Goal: Task Accomplishment & Management: Manage account settings

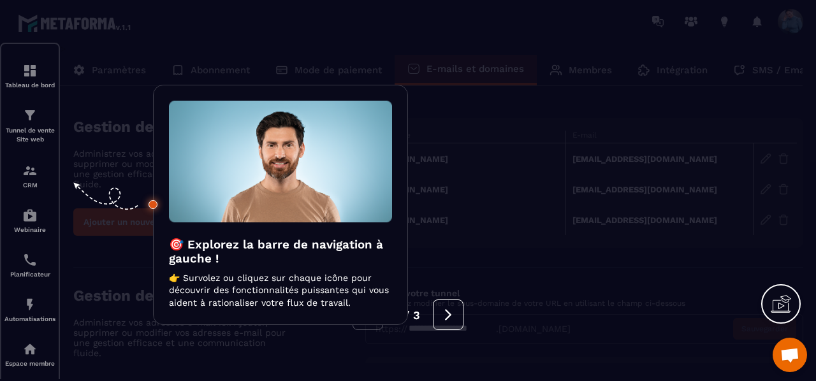
click at [604, 228] on div at bounding box center [408, 190] width 816 height 381
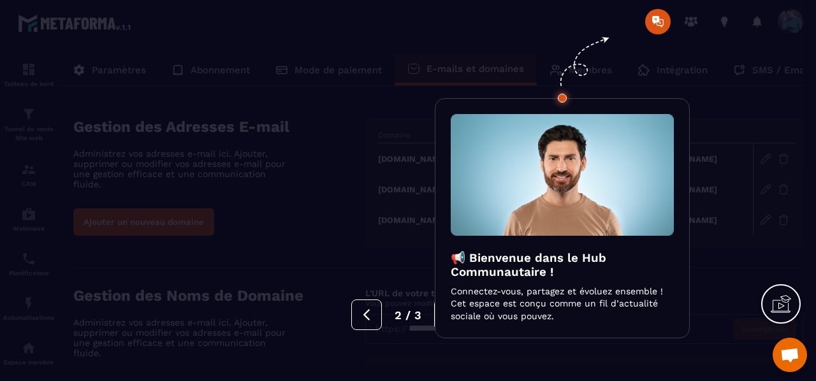
click at [665, 24] on div at bounding box center [408, 190] width 816 height 381
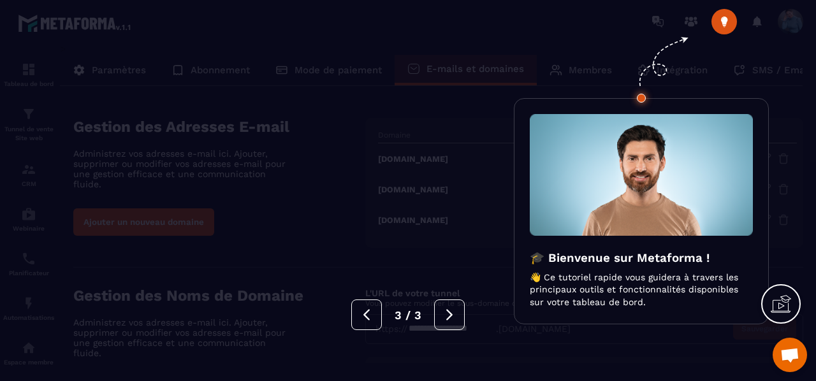
click at [724, 27] on div at bounding box center [408, 190] width 816 height 381
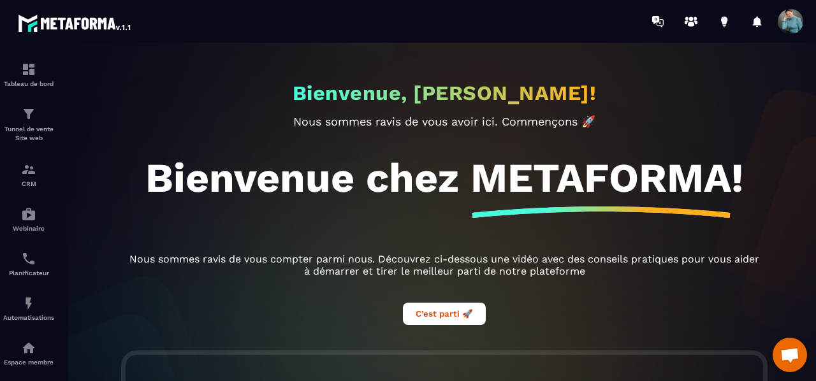
click at [790, 25] on span at bounding box center [791, 22] width 26 height 26
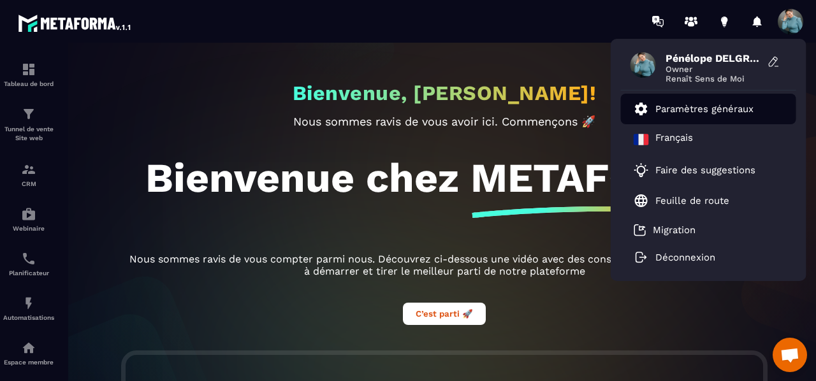
click at [698, 110] on p "Paramètres généraux" at bounding box center [705, 108] width 98 height 11
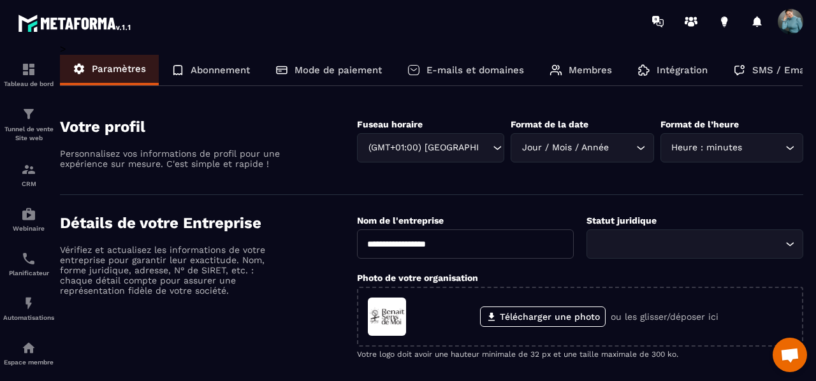
click at [698, 110] on section "Votre profil Personnalisez vos informations de profil pour une expérience sur m…" at bounding box center [432, 147] width 744 height 96
click at [815, 318] on section "**********" at bounding box center [408, 212] width 816 height 339
click at [483, 71] on p "E-mails et domaines" at bounding box center [476, 69] width 98 height 11
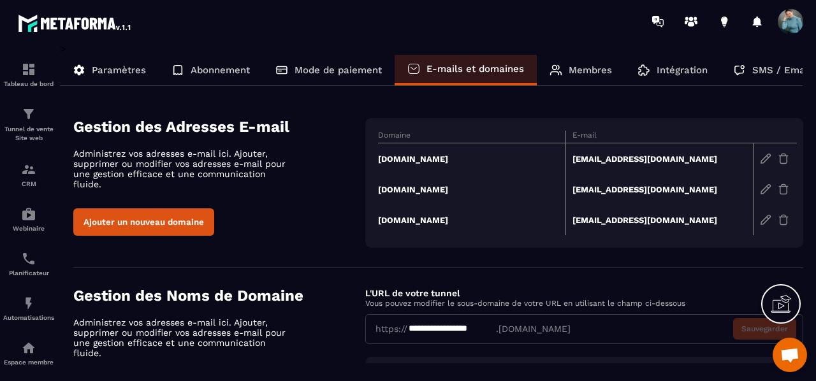
click at [454, 156] on td "[DOMAIN_NAME]" at bounding box center [472, 159] width 188 height 31
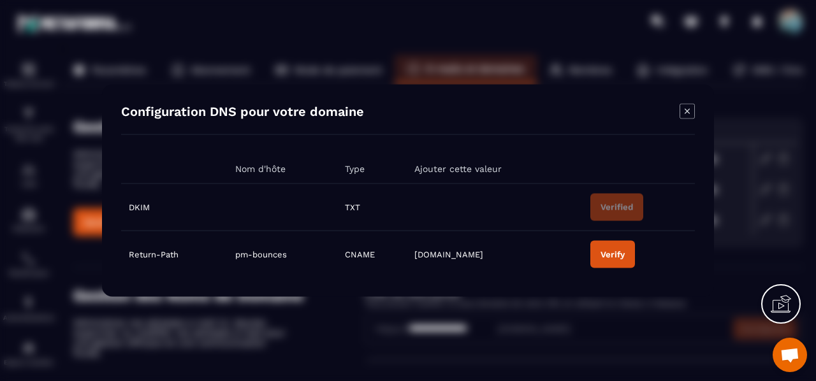
click at [688, 113] on icon "Modal window" at bounding box center [687, 111] width 15 height 15
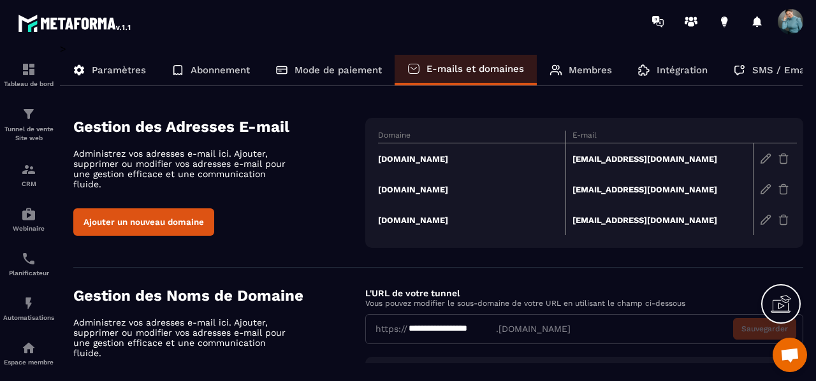
click at [780, 301] on icon at bounding box center [781, 304] width 20 height 20
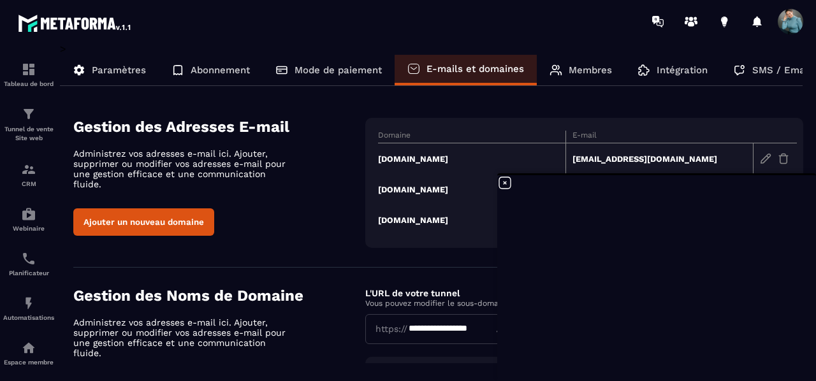
click at [437, 280] on section "**********" at bounding box center [438, 386] width 730 height 237
click at [505, 181] on icon at bounding box center [505, 182] width 15 height 15
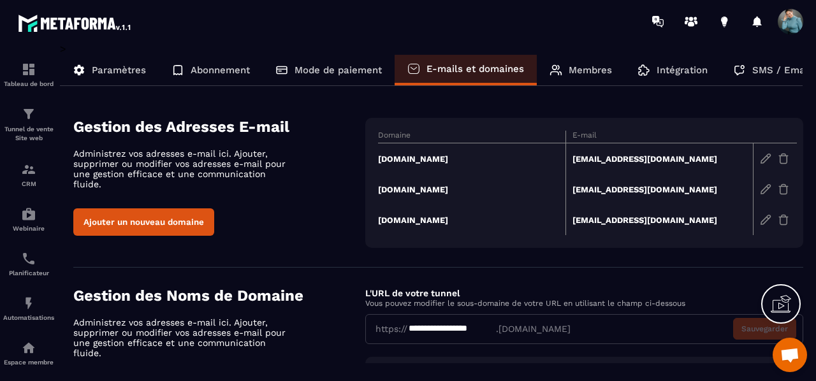
click at [633, 224] on td "[EMAIL_ADDRESS][DOMAIN_NAME]" at bounding box center [660, 220] width 188 height 31
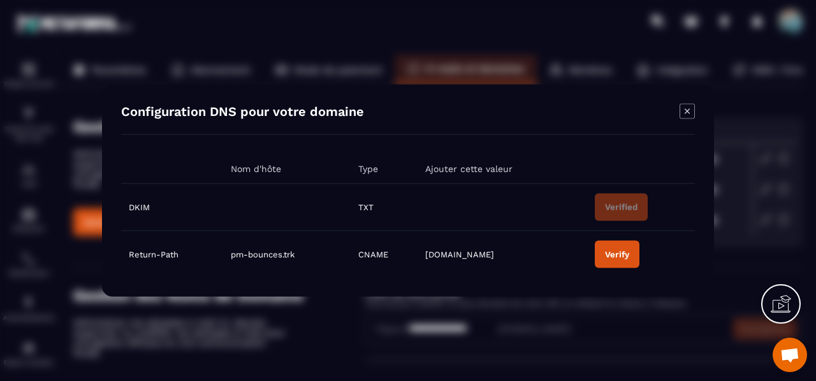
click at [690, 112] on icon "Modal window" at bounding box center [687, 111] width 15 height 15
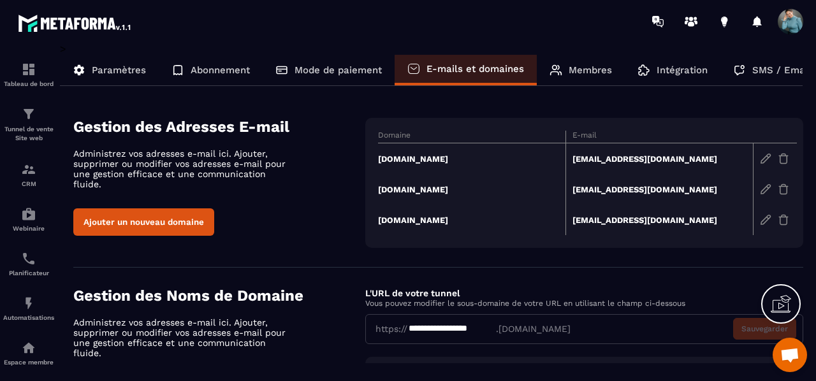
click at [433, 214] on td "[DOMAIN_NAME]" at bounding box center [472, 220] width 188 height 31
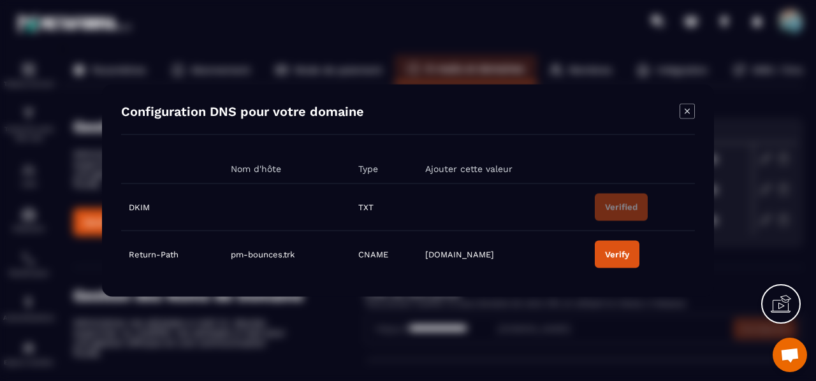
click at [686, 108] on icon "Modal window" at bounding box center [687, 111] width 15 height 15
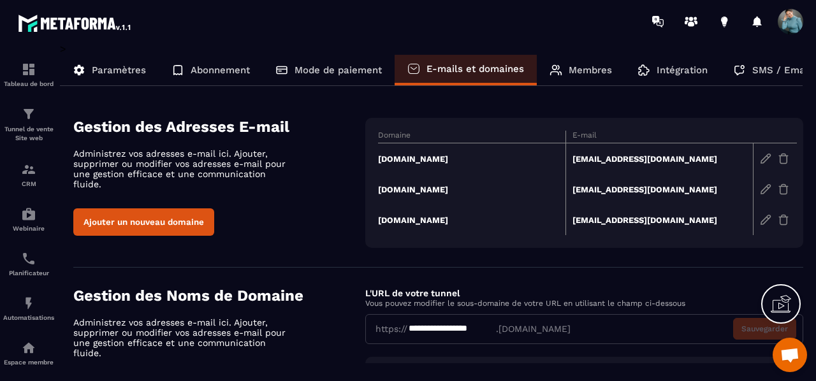
click at [628, 187] on td "[EMAIL_ADDRESS][DOMAIN_NAME]" at bounding box center [660, 189] width 188 height 31
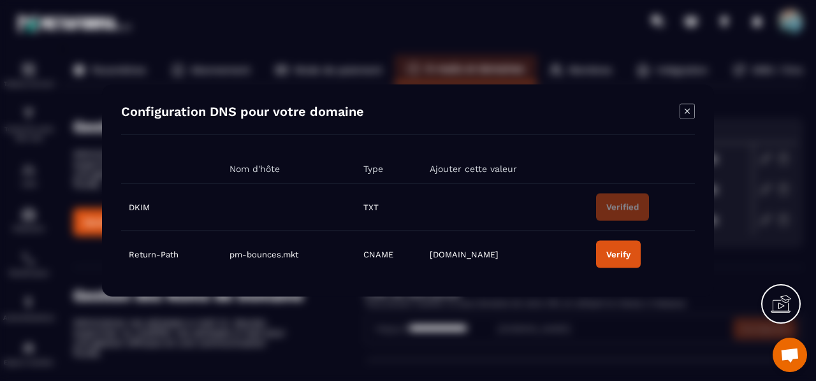
click at [684, 113] on icon "Modal window" at bounding box center [687, 111] width 15 height 15
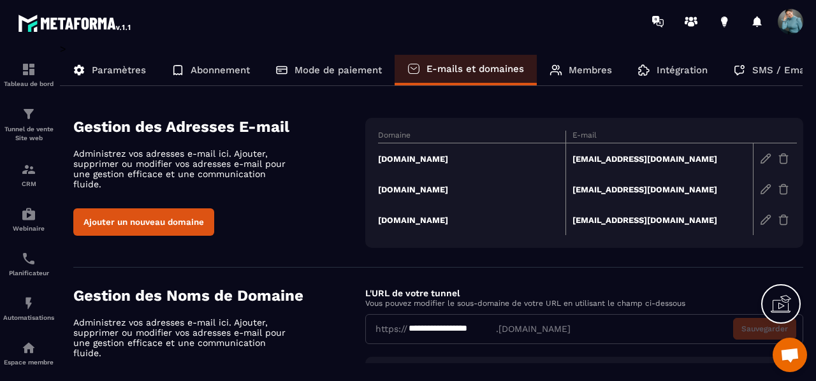
click at [743, 327] on div "**********" at bounding box center [584, 329] width 438 height 30
click at [439, 156] on td "[DOMAIN_NAME]" at bounding box center [472, 159] width 188 height 31
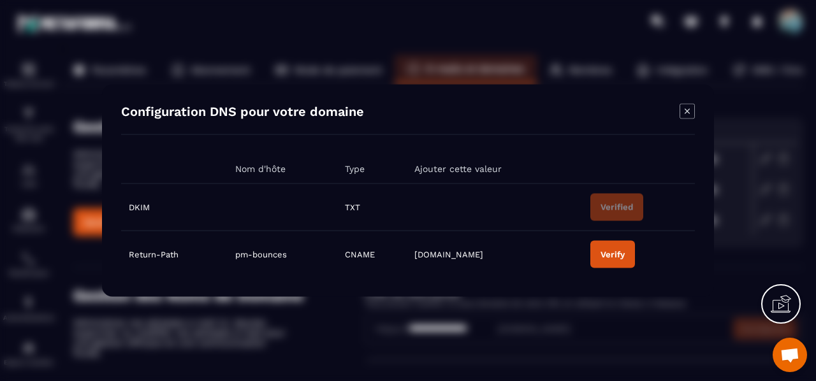
click at [688, 111] on icon "Modal window" at bounding box center [687, 110] width 5 height 5
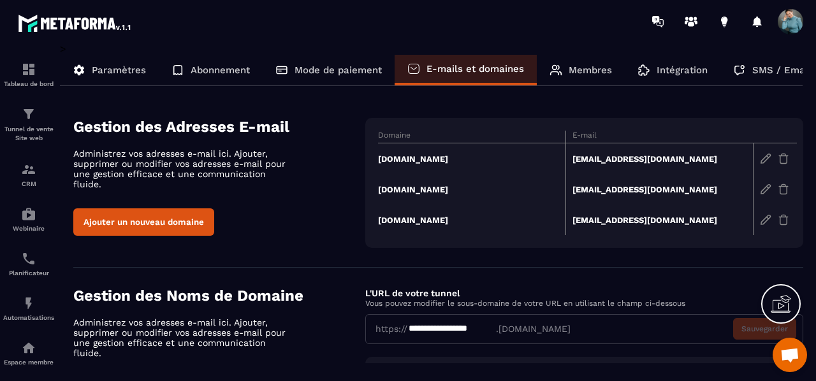
click at [623, 323] on div "**********" at bounding box center [584, 329] width 438 height 30
click at [748, 316] on div "**********" at bounding box center [584, 329] width 438 height 30
click at [578, 66] on p "Membres" at bounding box center [590, 69] width 43 height 11
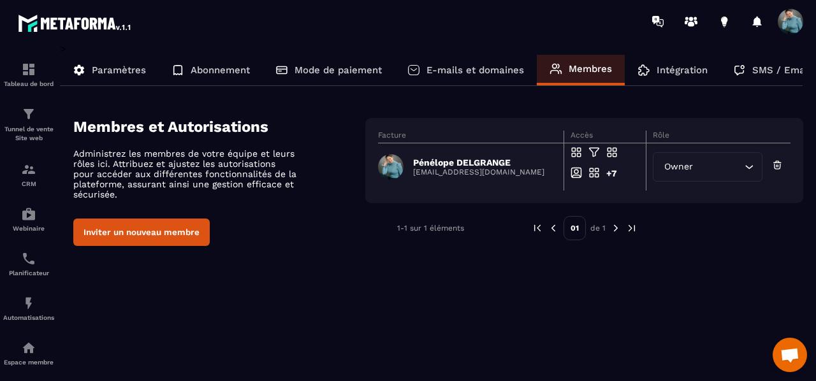
click at [666, 73] on p "Intégration" at bounding box center [682, 69] width 51 height 11
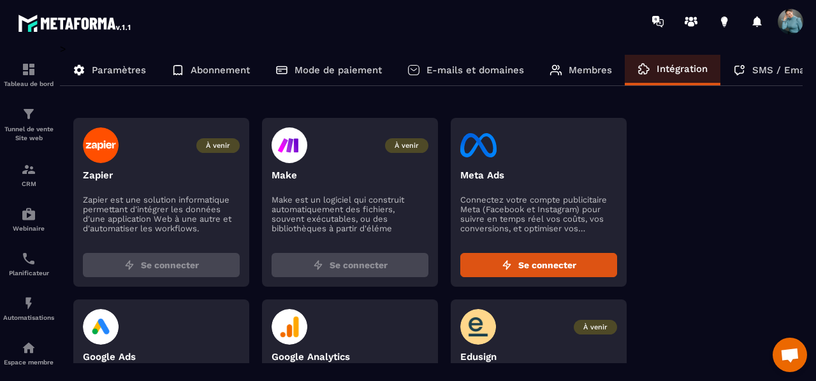
click at [812, 332] on section "Tableau de bord Tunnel de vente Site web CRM Webinaire Planificateur Automatisa…" at bounding box center [408, 212] width 816 height 339
click at [360, 327] on div at bounding box center [350, 327] width 157 height 36
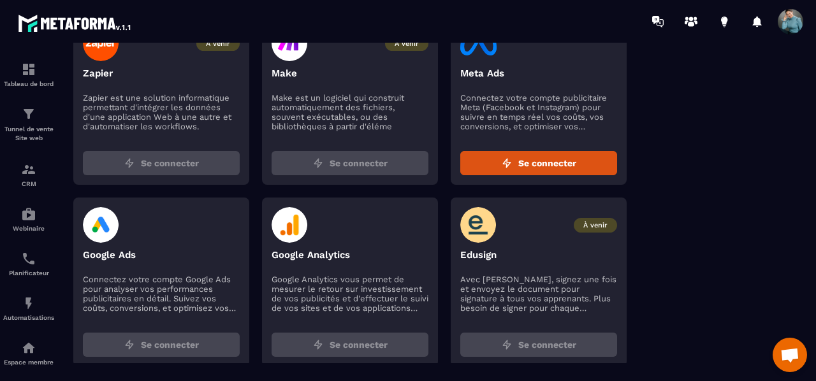
scroll to position [124, 0]
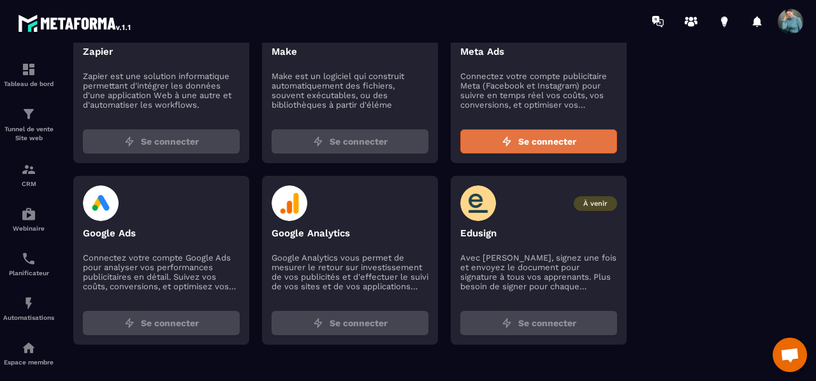
click at [542, 145] on span "Se connecter" at bounding box center [548, 141] width 58 height 13
